Goal: Transaction & Acquisition: Purchase product/service

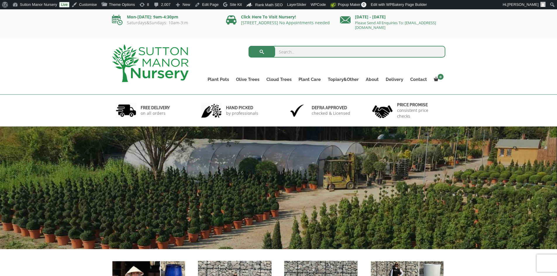
click at [287, 52] on input "search" at bounding box center [347, 52] width 197 height 12
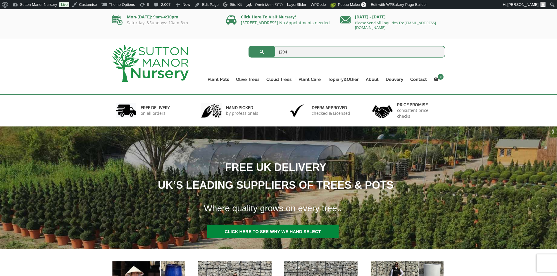
type input "J294"
click at [249, 46] on button "submit" at bounding box center [262, 52] width 27 height 12
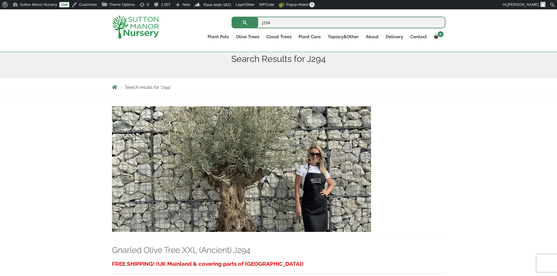
scroll to position [117, 0]
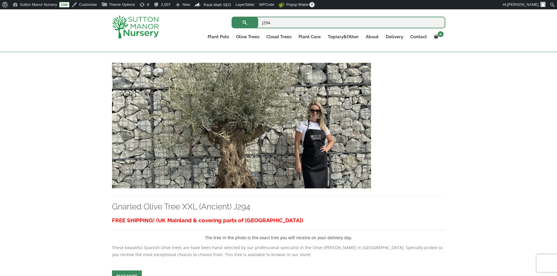
click at [254, 109] on img at bounding box center [241, 126] width 259 height 126
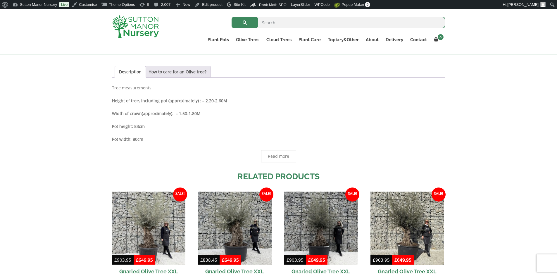
scroll to position [292, 0]
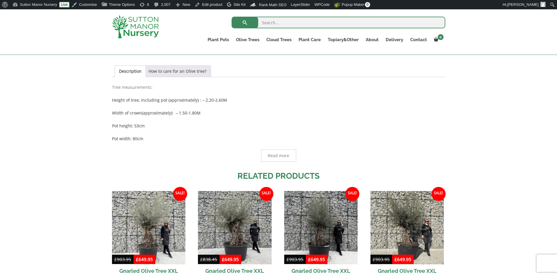
click at [163, 71] on link "How to care for an Olive tree?" at bounding box center [178, 71] width 58 height 11
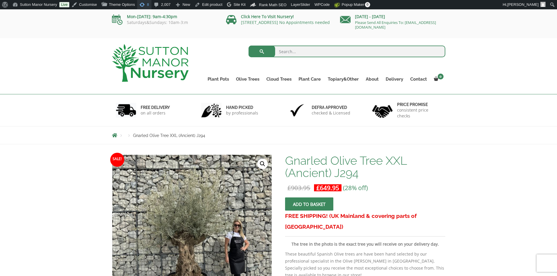
scroll to position [0, 0]
click at [157, 63] on img at bounding box center [150, 63] width 77 height 38
